Goal: Task Accomplishment & Management: Use online tool/utility

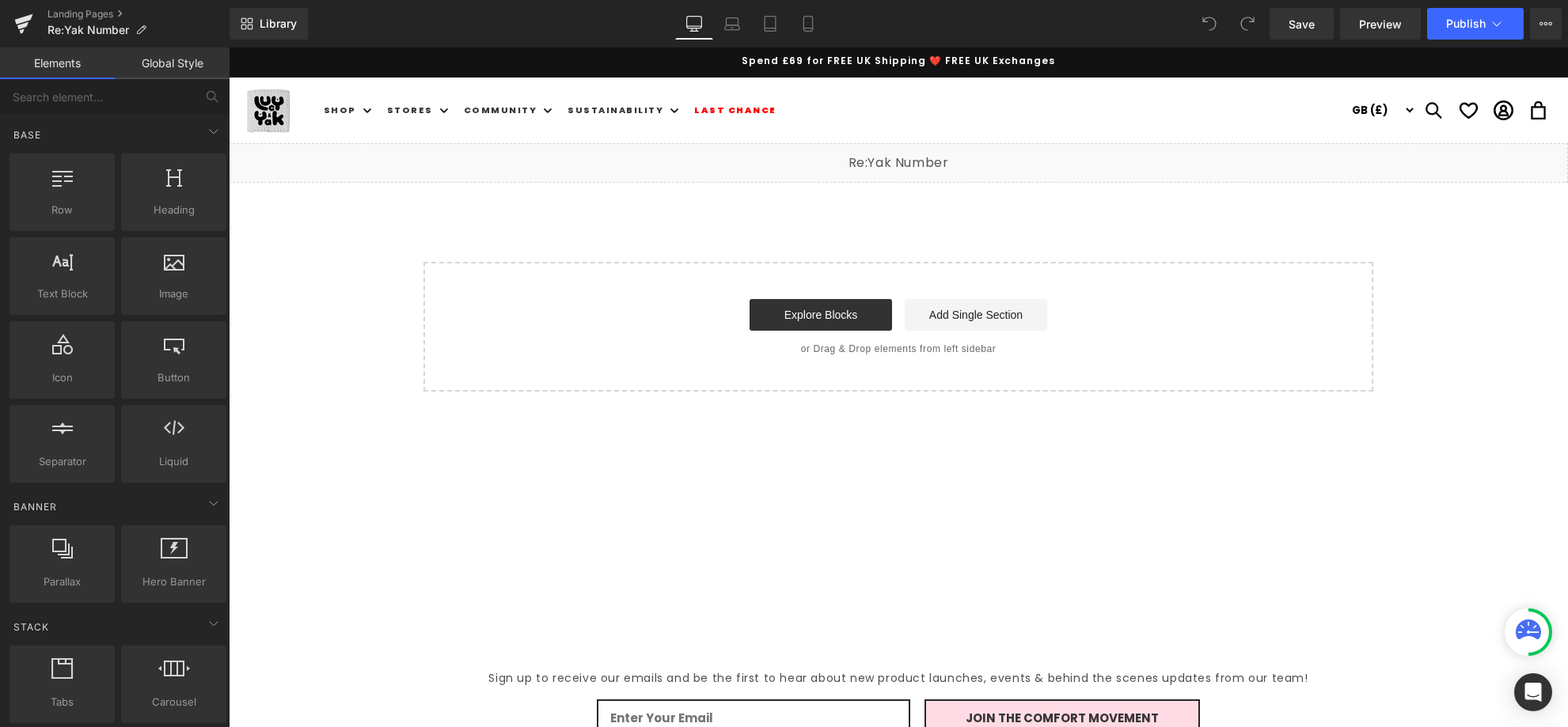
drag, startPoint x: 229, startPoint y: 47, endPoint x: 611, endPoint y: 162, distance: 398.9
click at [611, 162] on div "Liquid" at bounding box center [898, 163] width 1339 height 40
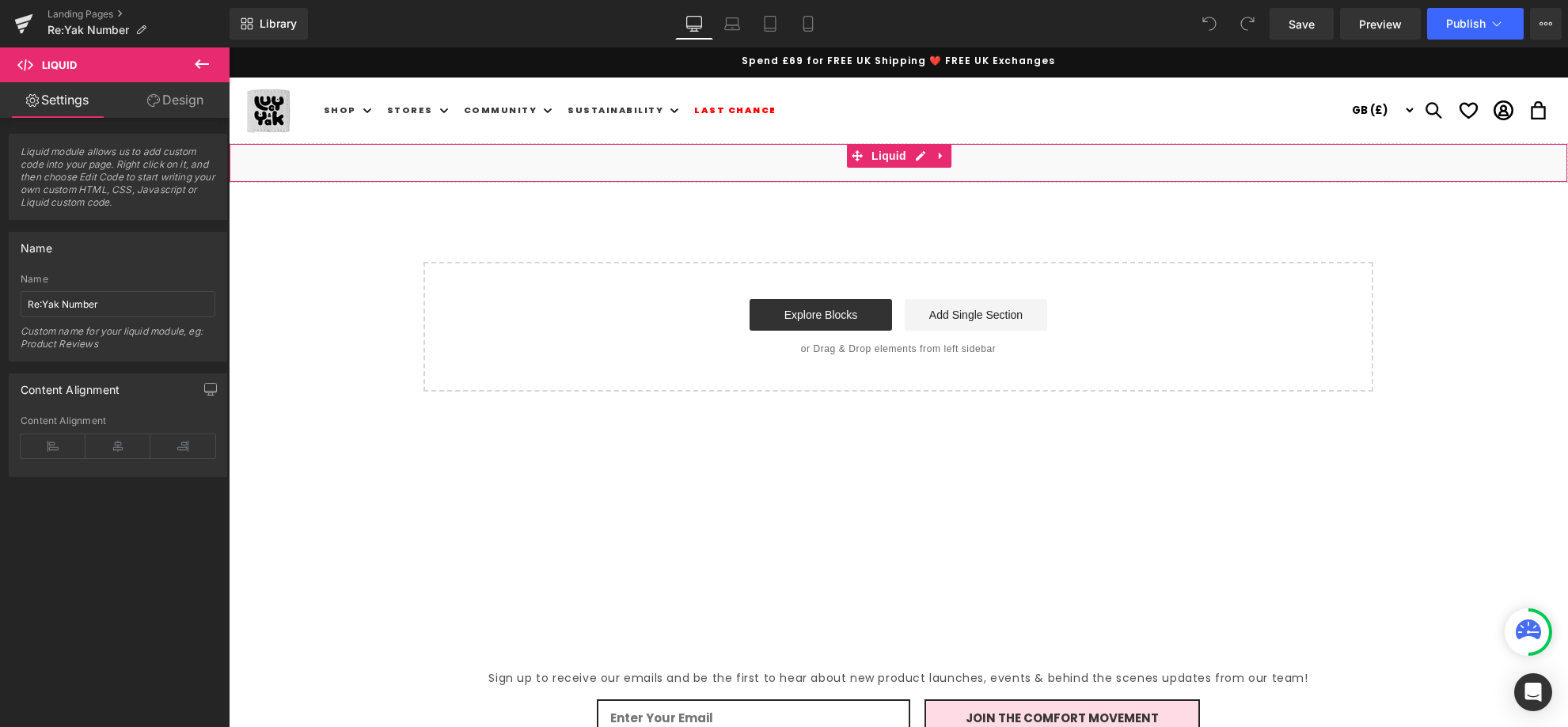
click at [176, 88] on link "Design" at bounding box center [175, 100] width 115 height 36
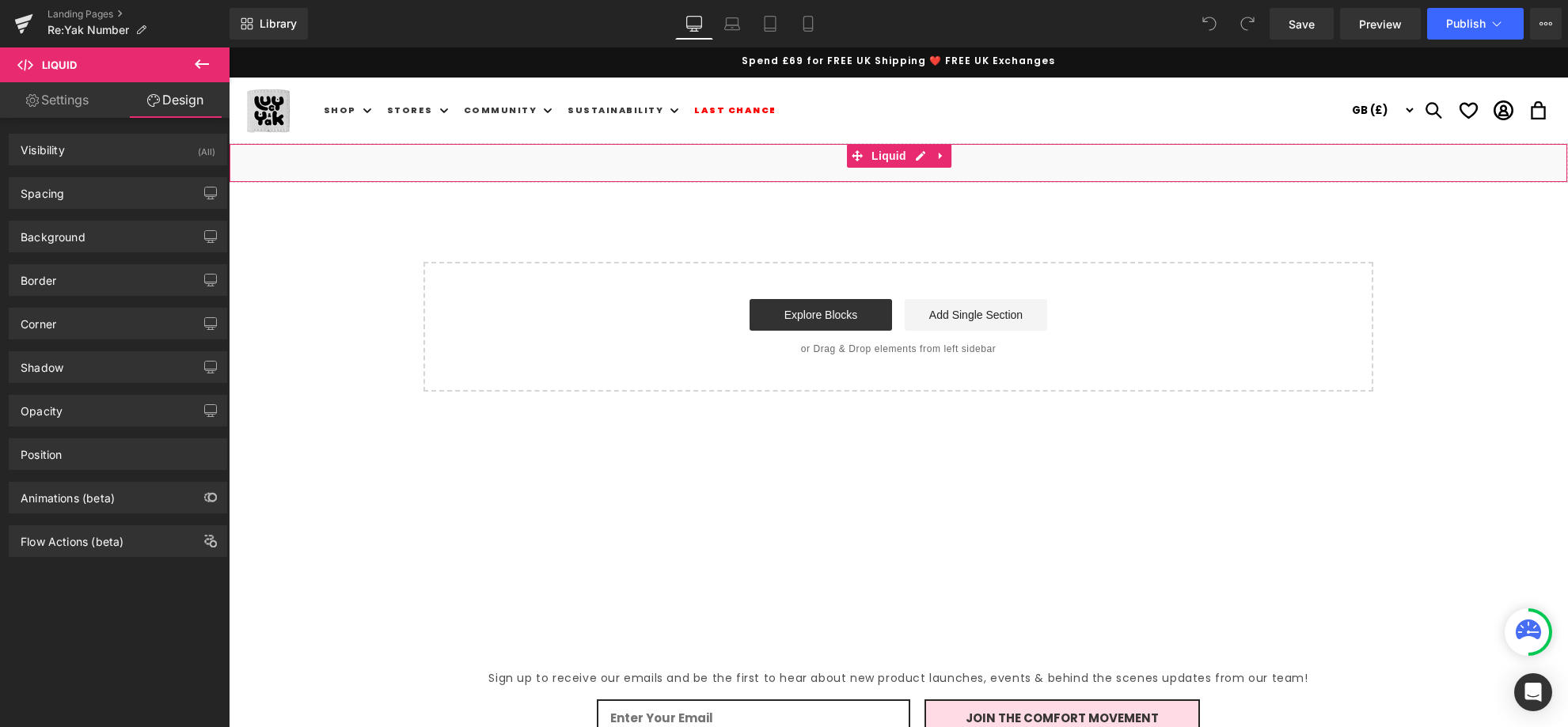
type input "#f7f7f7"
type input "70"
click at [103, 229] on div "Background" at bounding box center [118, 236] width 217 height 30
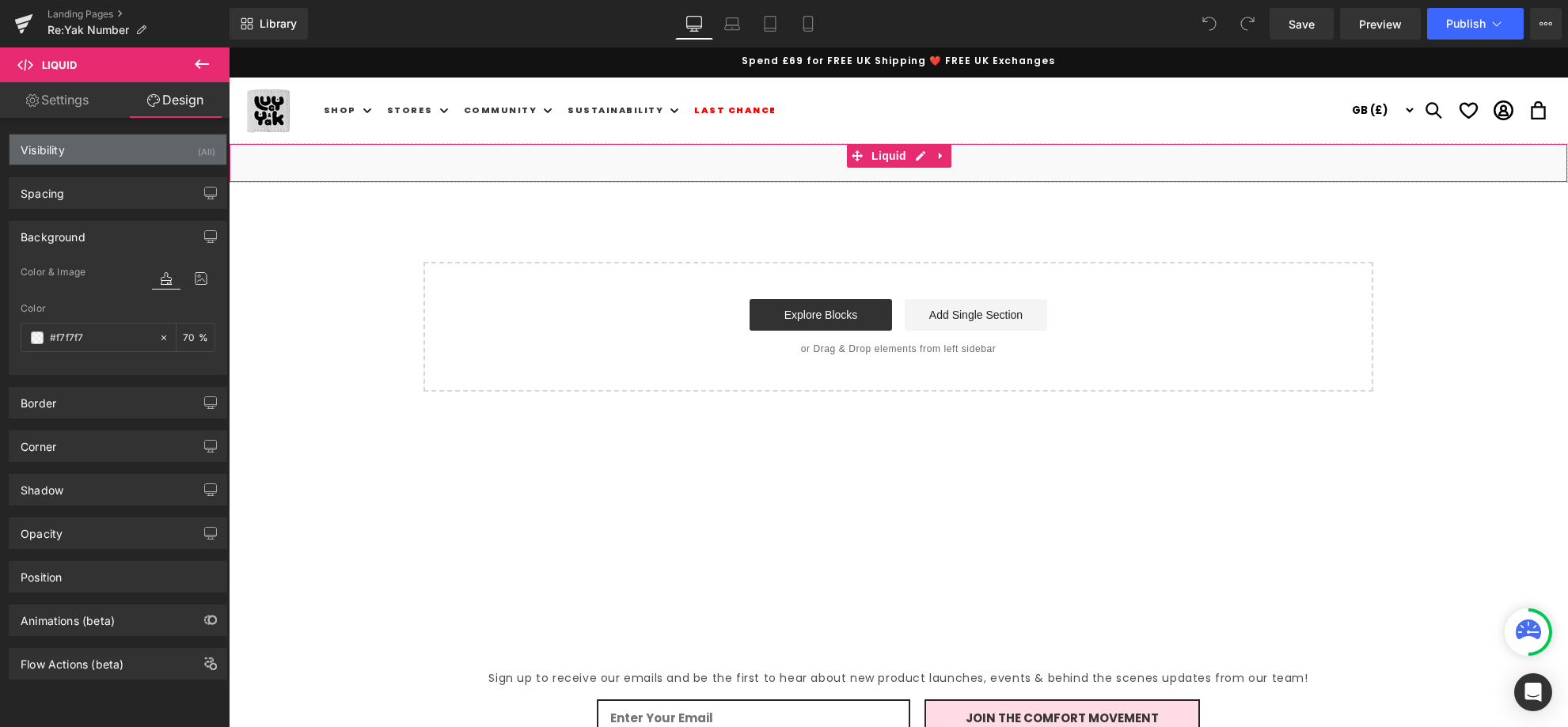
click at [91, 146] on div "Visibility (All)" at bounding box center [118, 149] width 217 height 30
